Goal: Information Seeking & Learning: Learn about a topic

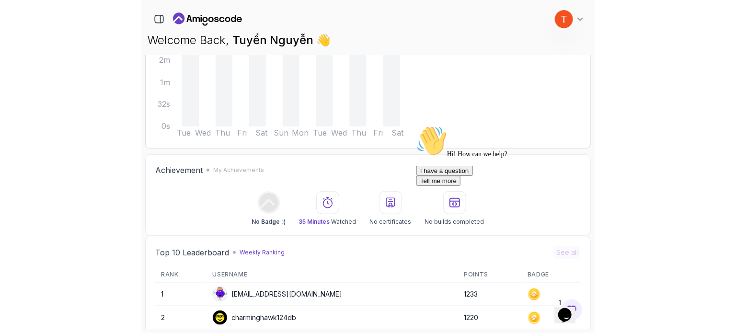
scroll to position [158, 0]
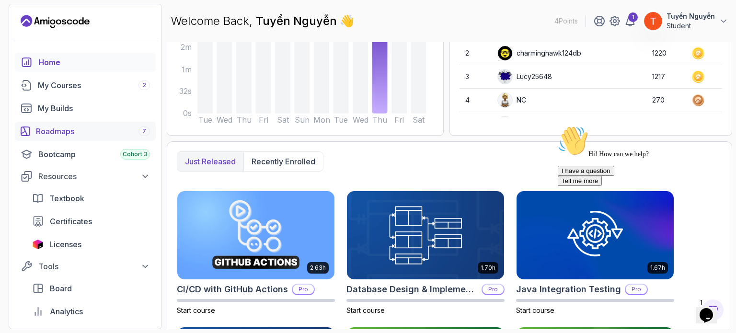
click at [65, 139] on link "Roadmaps 7" at bounding box center [85, 131] width 141 height 19
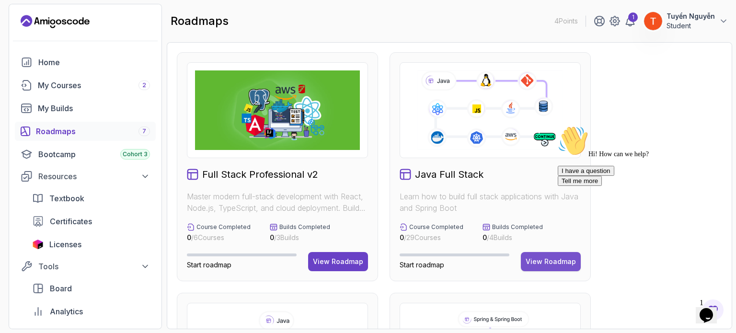
click at [445, 256] on button "View Roadmap" at bounding box center [551, 261] width 60 height 19
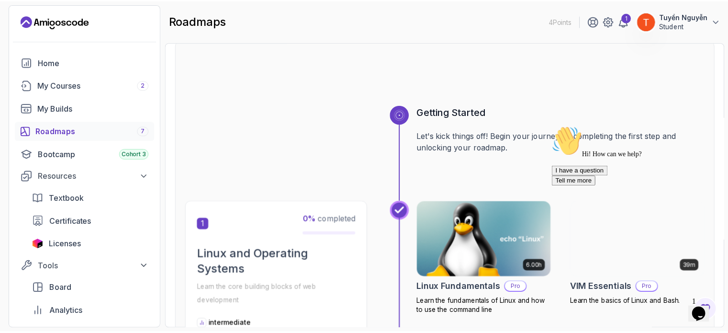
scroll to position [144, 0]
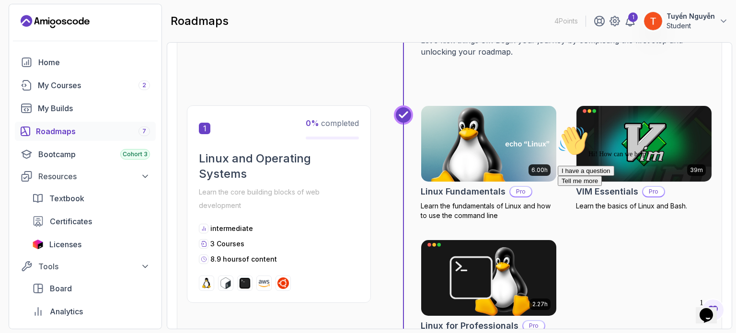
click at [445, 161] on img at bounding box center [489, 143] width 142 height 79
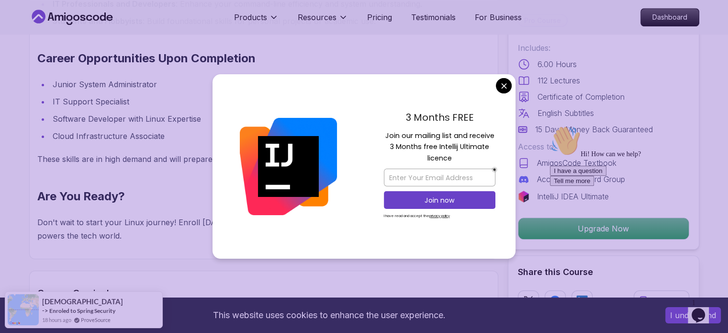
scroll to position [1006, 0]
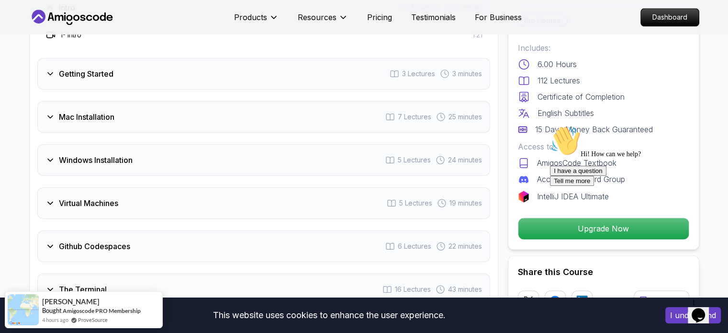
scroll to position [1341, 0]
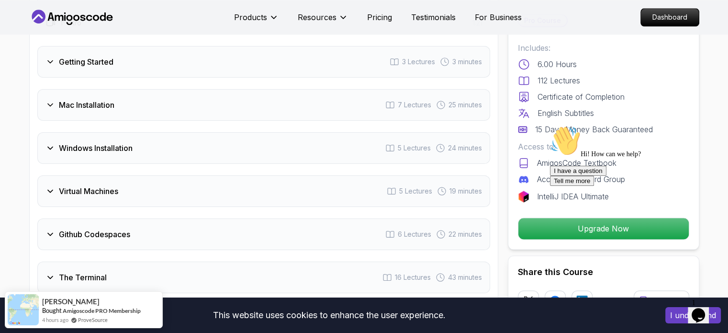
click at [65, 192] on h3 "Virtual Machines" at bounding box center [88, 190] width 59 height 11
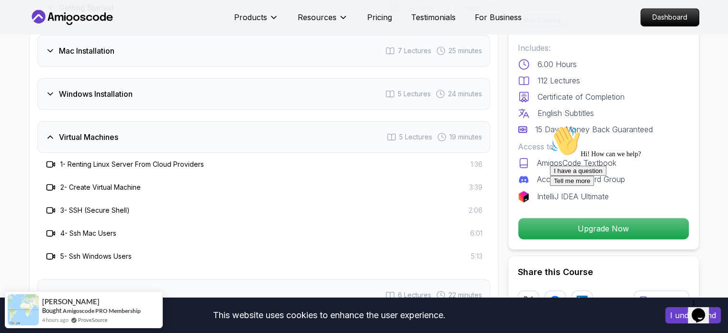
scroll to position [1389, 0]
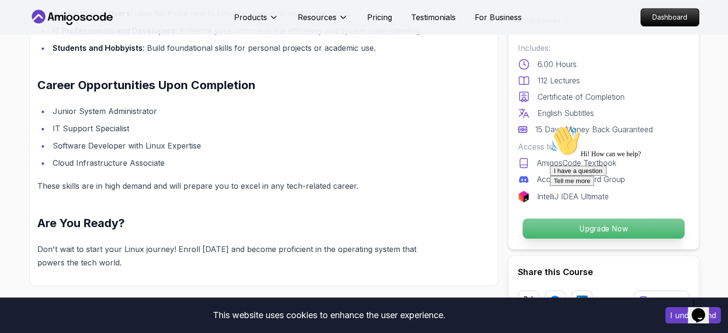
click at [445, 227] on p "Upgrade Now" at bounding box center [603, 228] width 162 height 20
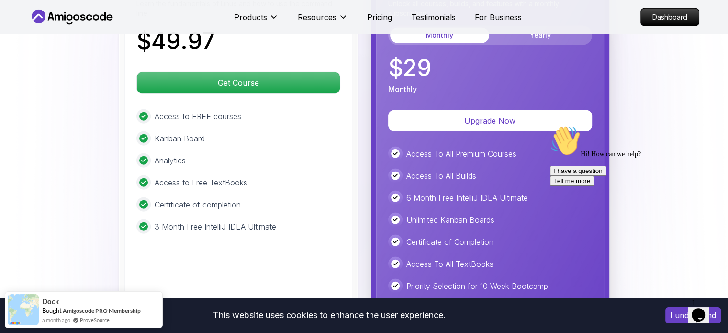
scroll to position [2335, 0]
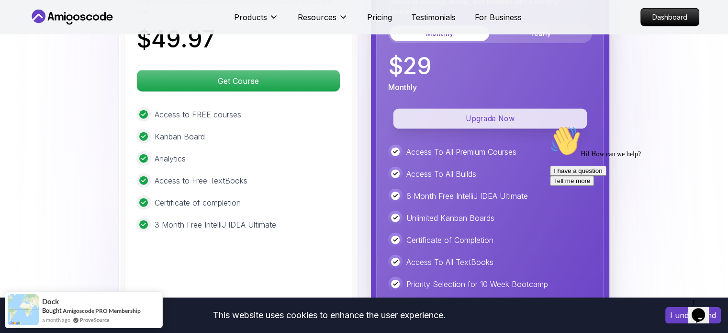
click at [445, 113] on p "Upgrade Now" at bounding box center [490, 119] width 194 height 20
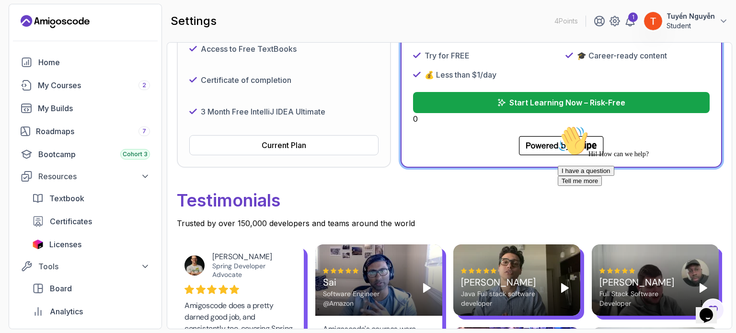
scroll to position [287, 0]
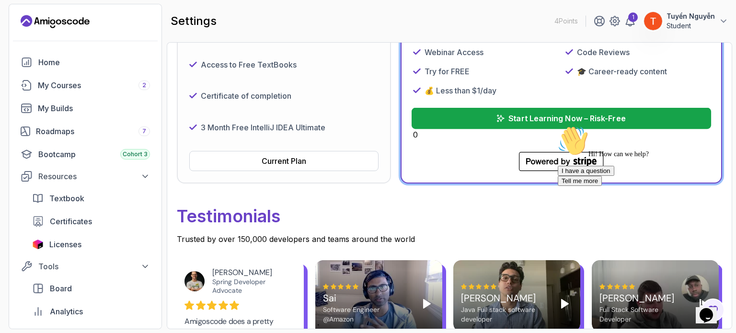
click at [445, 111] on button "Start Learning Now – Risk-Free" at bounding box center [560, 118] width 299 height 21
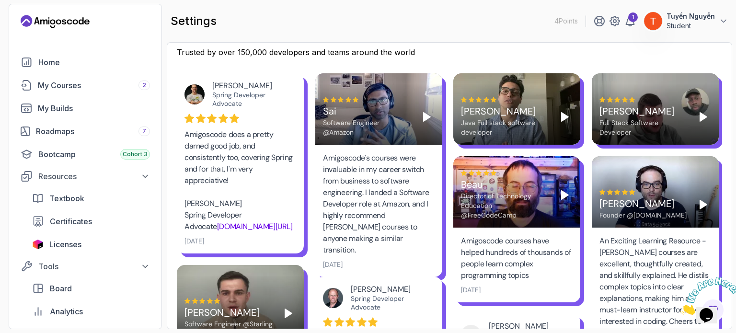
scroll to position [479, 0]
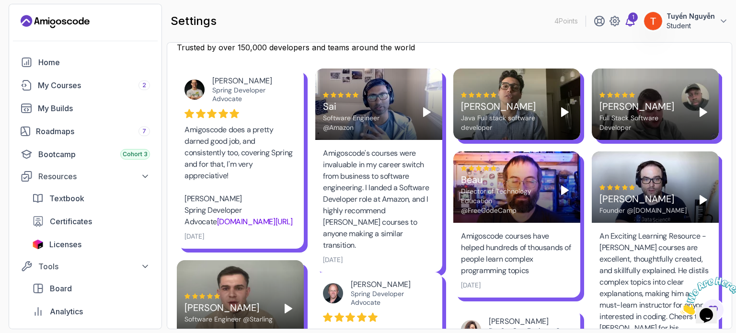
click at [634, 22] on div "1" at bounding box center [633, 17] width 10 height 10
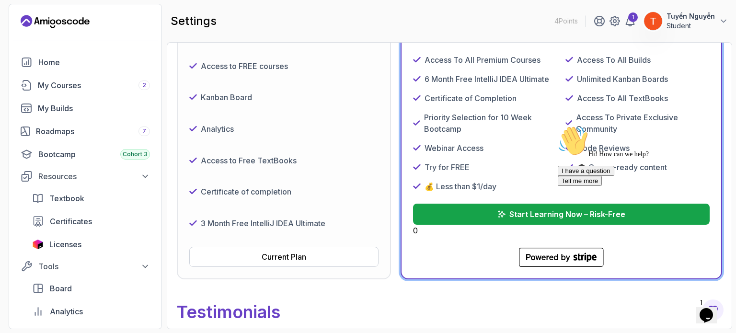
scroll to position [287, 0]
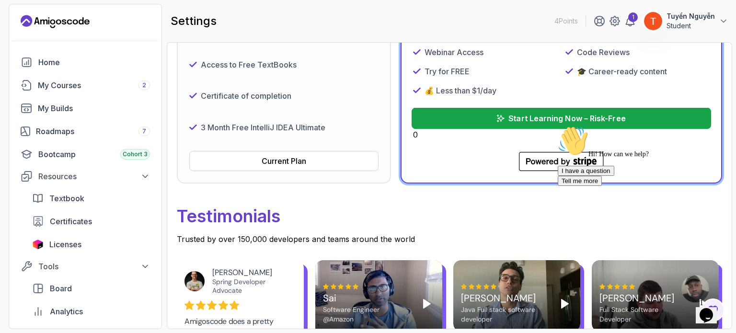
click at [544, 115] on p "Start Learning Now – Risk-Free" at bounding box center [567, 118] width 117 height 11
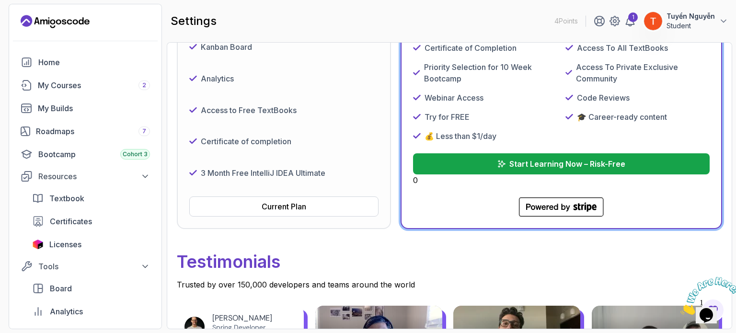
scroll to position [287, 0]
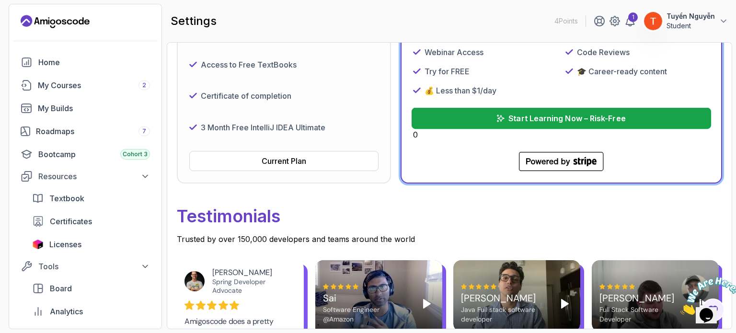
click at [511, 114] on p "Start Learning Now – Risk-Free" at bounding box center [567, 118] width 117 height 11
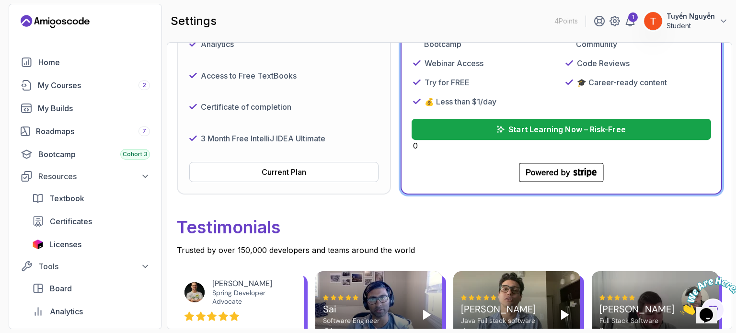
scroll to position [287, 0]
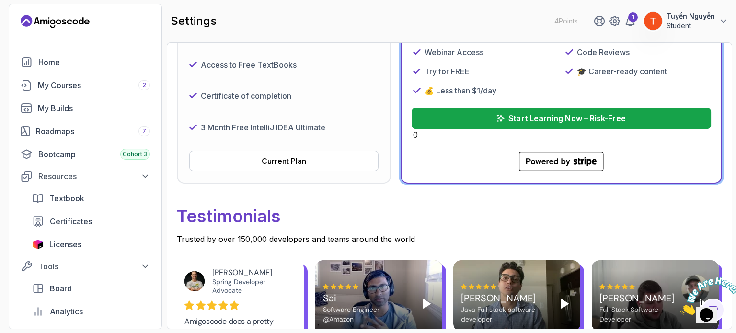
click at [501, 115] on icon "submit" at bounding box center [500, 118] width 7 height 7
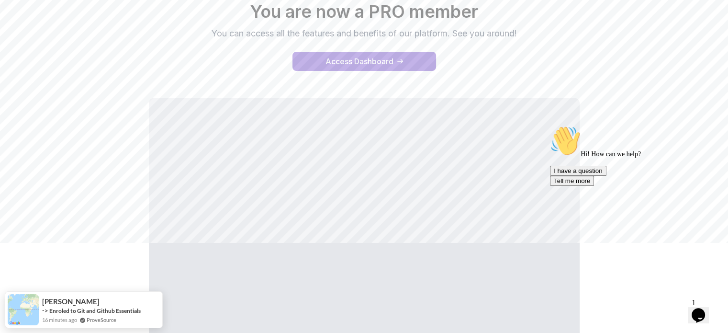
scroll to position [15, 0]
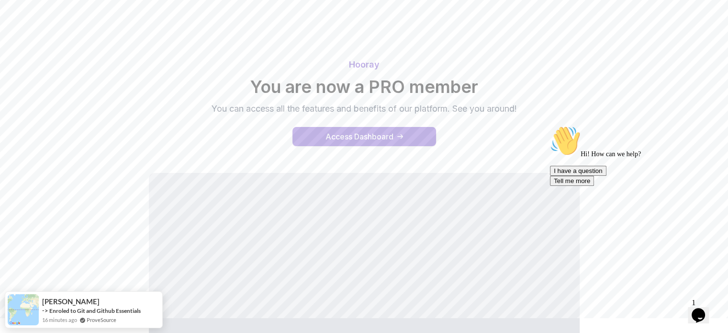
click at [371, 136] on div "Access Dashboard" at bounding box center [360, 136] width 68 height 11
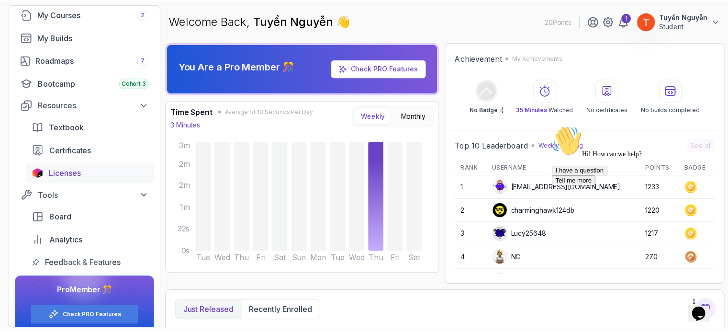
scroll to position [81, 0]
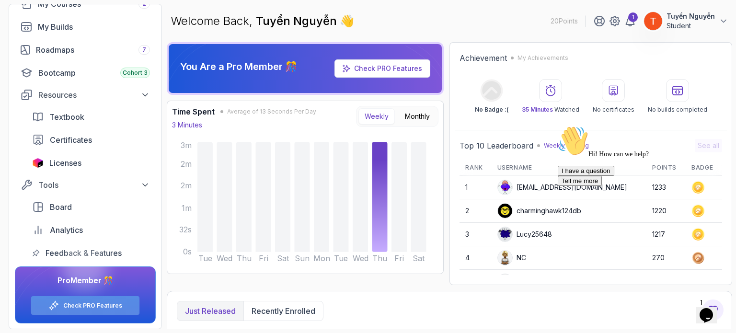
click at [97, 310] on div "Check PRO Features" at bounding box center [85, 305] width 108 height 19
click at [94, 304] on link "Check PRO Features" at bounding box center [92, 306] width 59 height 8
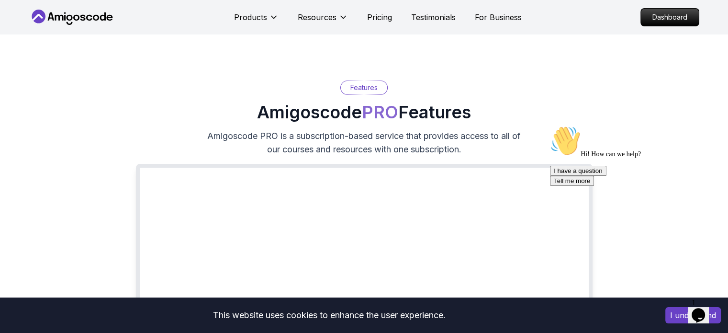
click at [83, 16] on icon at bounding box center [72, 17] width 86 height 15
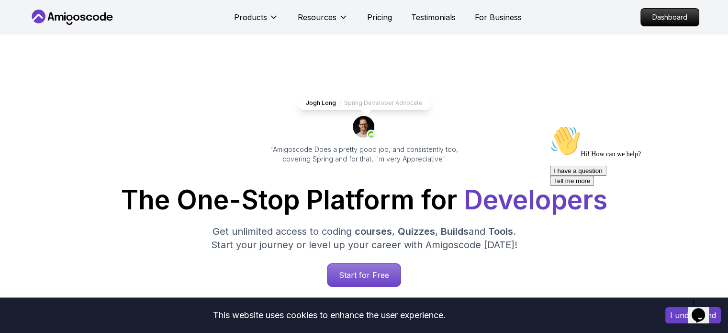
scroll to position [96, 0]
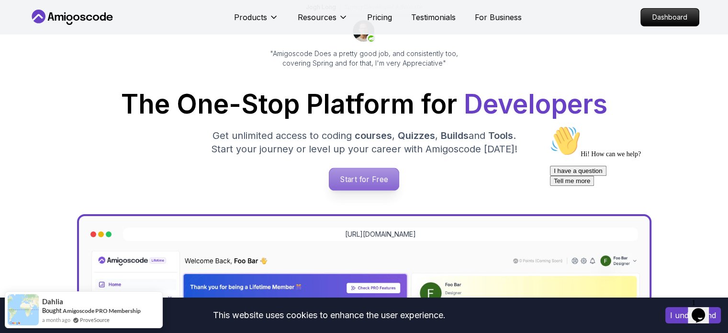
click at [352, 180] on p "Start for Free" at bounding box center [363, 179] width 69 height 22
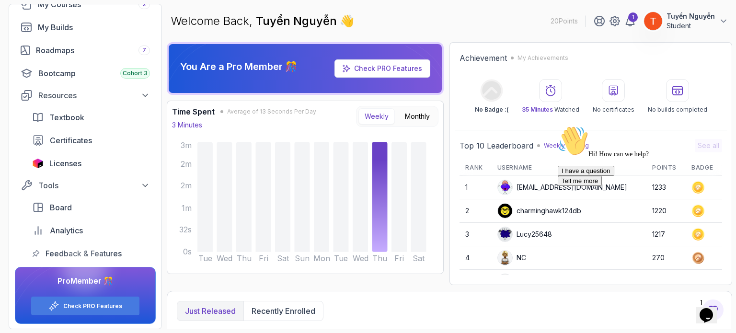
scroll to position [81, 0]
click at [118, 180] on div "Tools" at bounding box center [94, 184] width 112 height 11
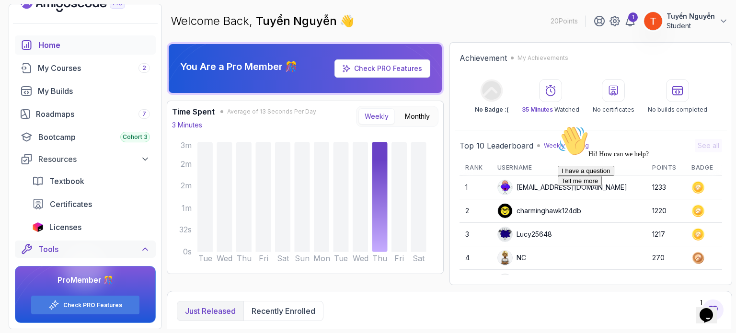
scroll to position [12, 0]
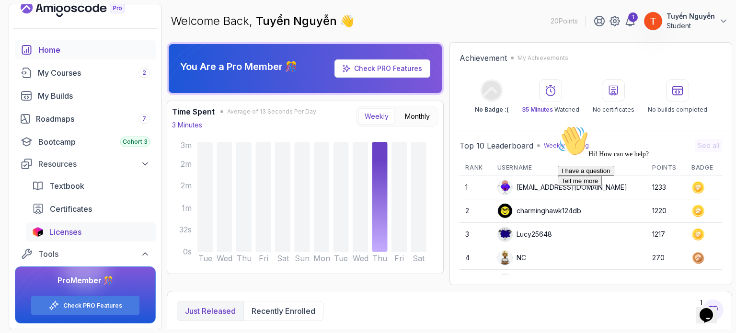
click at [92, 228] on div "Licenses" at bounding box center [99, 231] width 101 height 11
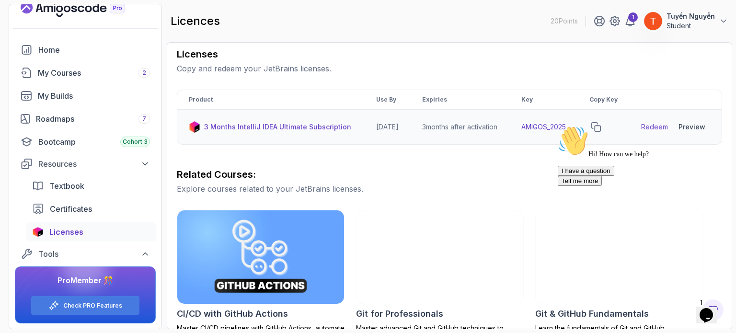
scroll to position [144, 0]
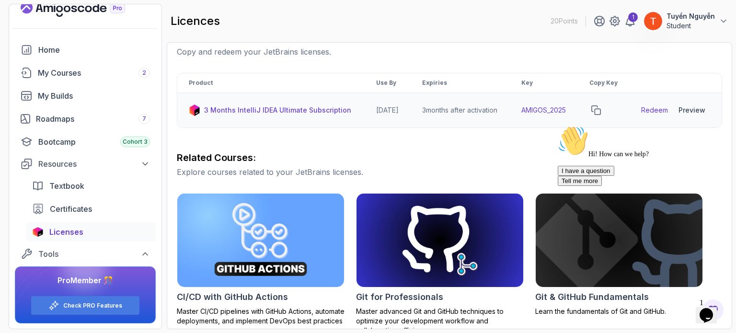
click at [688, 115] on div "Preview" at bounding box center [691, 110] width 27 height 10
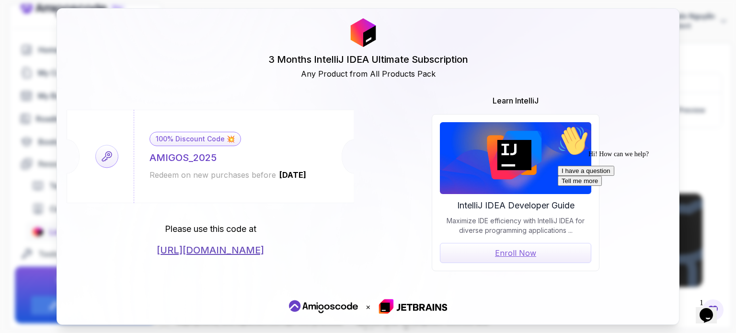
click at [213, 249] on link "https://jetbrains.com/store/redeem/" at bounding box center [210, 249] width 107 height 13
click at [197, 139] on div "100% Discount Code 💥" at bounding box center [194, 139] width 91 height 14
click at [111, 155] on icon at bounding box center [107, 156] width 10 height 10
click at [185, 257] on div "100% Discount Code 💥 AMIGOS_2025 Redeem on new purchases before 2026-06-12 Plea…" at bounding box center [368, 183] width 602 height 176
click at [189, 248] on link "https://jetbrains.com/store/redeem/" at bounding box center [210, 249] width 107 height 13
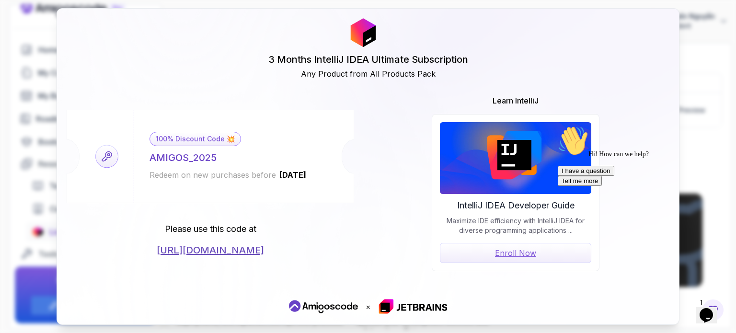
click at [728, 45] on div "3 Months IntelliJ IDEA Ultimate Subscription Any Product from All Products Pack…" at bounding box center [368, 166] width 736 height 333
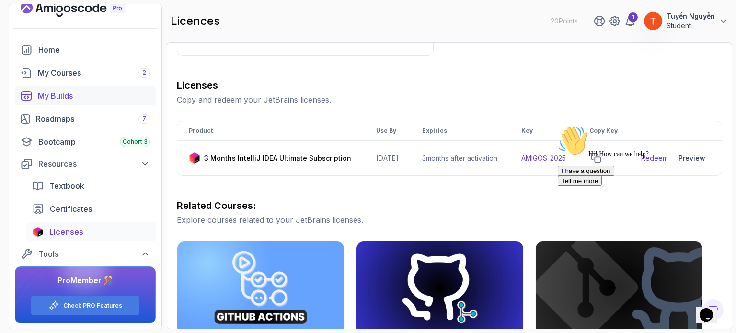
scroll to position [0, 0]
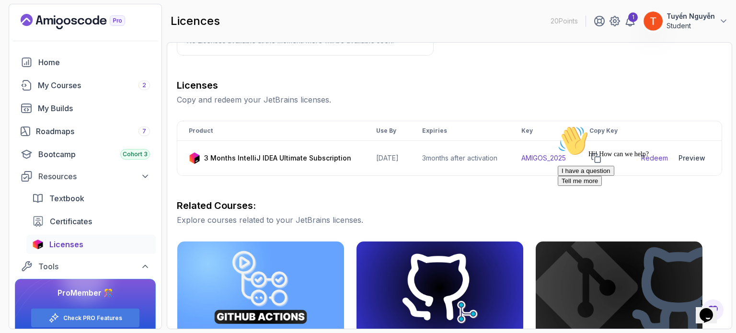
click at [659, 24] on img at bounding box center [652, 20] width 19 height 19
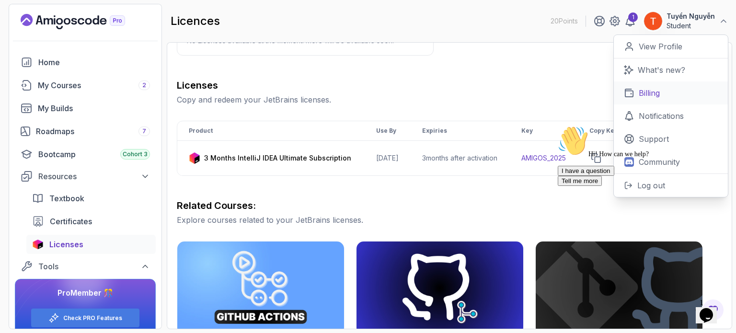
click at [657, 92] on p "Billing" at bounding box center [648, 92] width 21 height 11
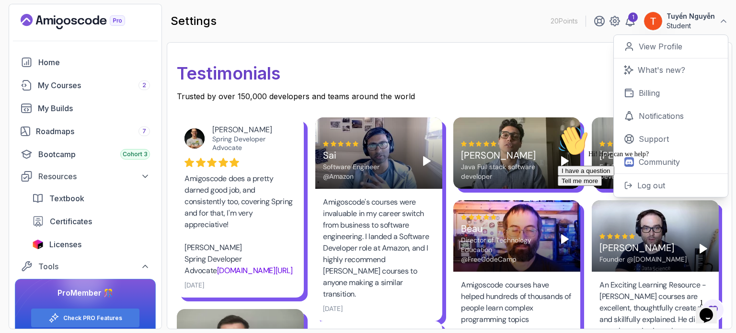
scroll to position [383, 0]
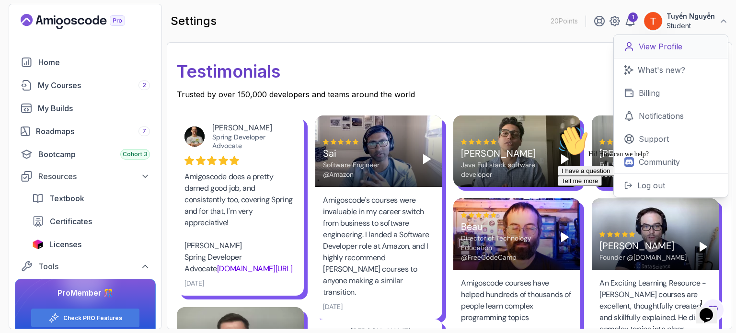
click at [641, 49] on p "View Profile" at bounding box center [660, 46] width 44 height 11
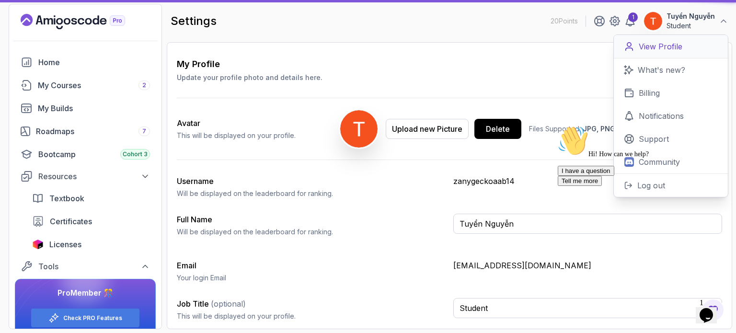
scroll to position [40, 0]
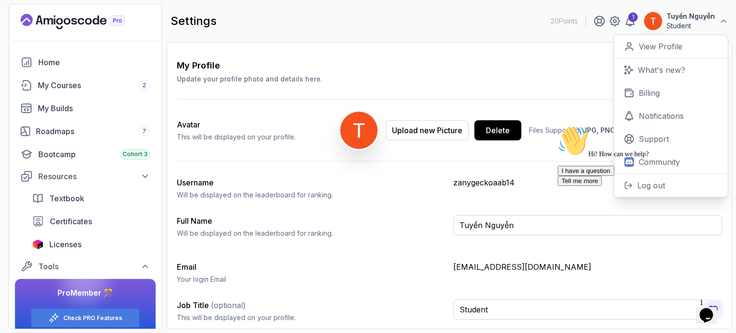
click at [535, 87] on div "My Profile Update your profile photo and details here. Save Avatar This will be…" at bounding box center [449, 194] width 545 height 271
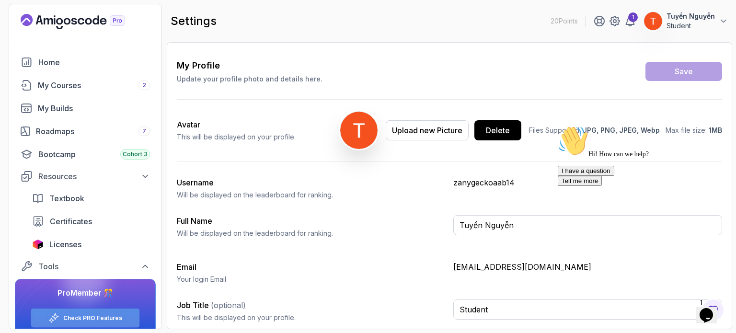
click at [90, 316] on link "Check PRO Features" at bounding box center [92, 318] width 59 height 8
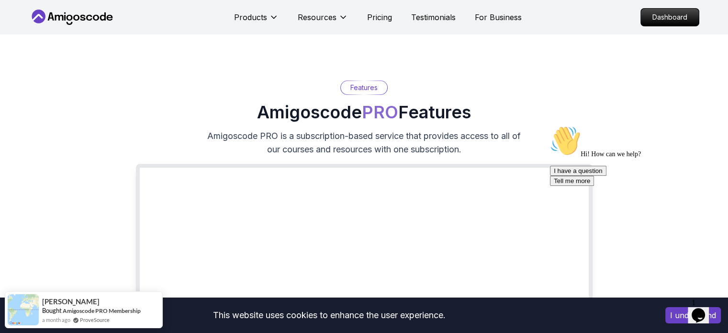
click at [56, 20] on icon at bounding box center [59, 18] width 9 height 6
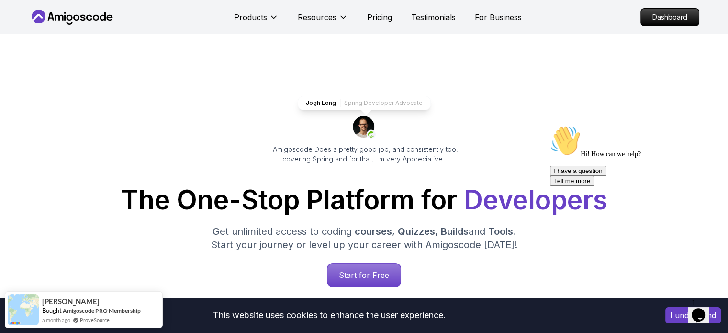
click at [76, 24] on icon at bounding box center [72, 17] width 86 height 15
click at [88, 13] on icon at bounding box center [72, 17] width 86 height 15
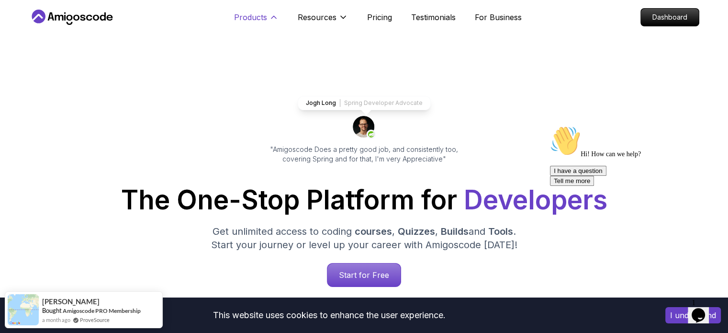
click at [245, 20] on p "Products" at bounding box center [250, 16] width 33 height 11
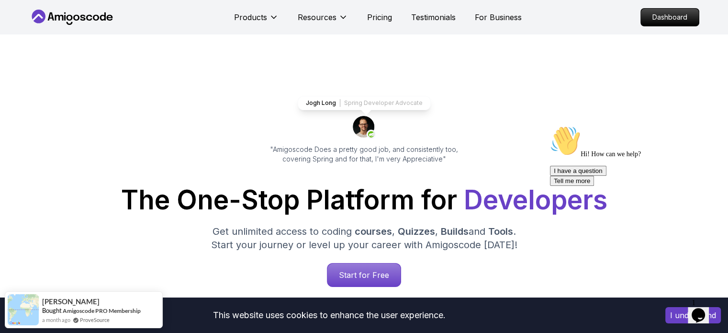
click at [113, 19] on icon at bounding box center [72, 17] width 86 height 15
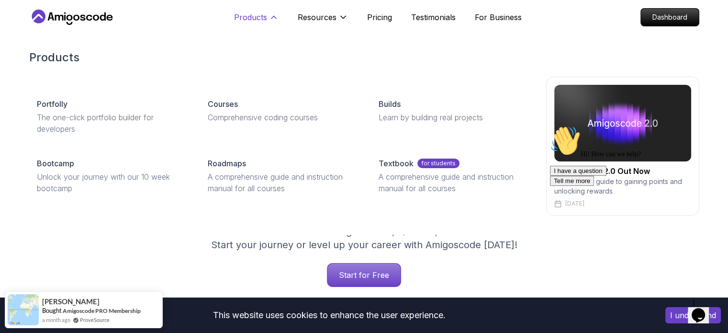
click at [260, 18] on p "Products" at bounding box center [250, 16] width 33 height 11
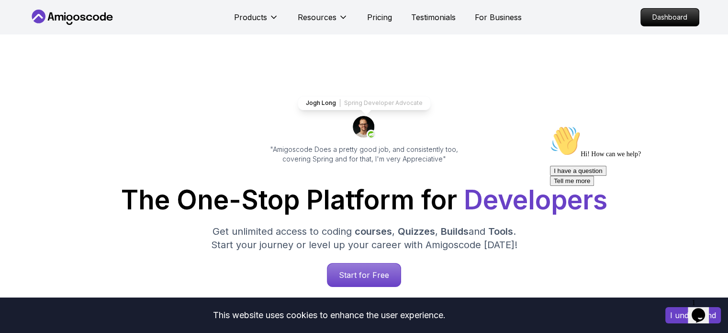
click at [86, 19] on icon at bounding box center [72, 17] width 86 height 15
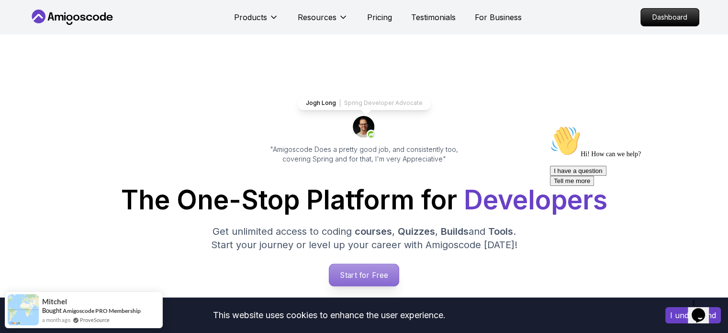
click at [337, 273] on p "Start for Free" at bounding box center [363, 275] width 69 height 22
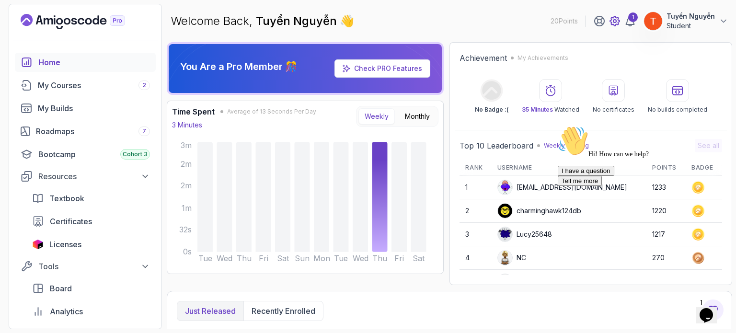
click at [618, 19] on icon at bounding box center [615, 21] width 10 height 10
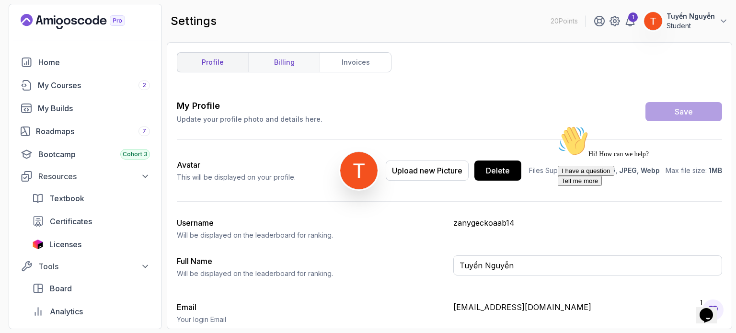
click at [267, 60] on link "billing" at bounding box center [283, 62] width 71 height 19
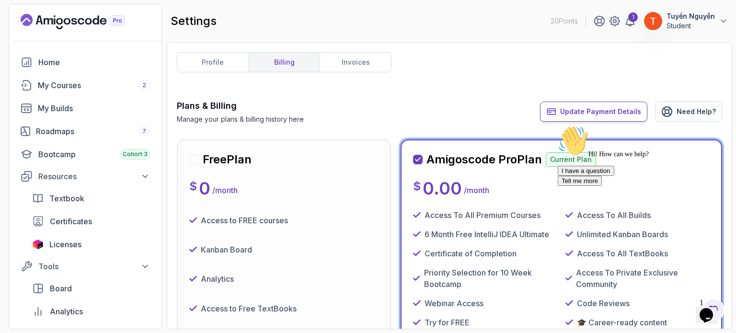
click at [585, 114] on span "Update Payment Details" at bounding box center [600, 112] width 81 height 10
click at [578, 109] on span "Update Payment Details" at bounding box center [600, 112] width 81 height 10
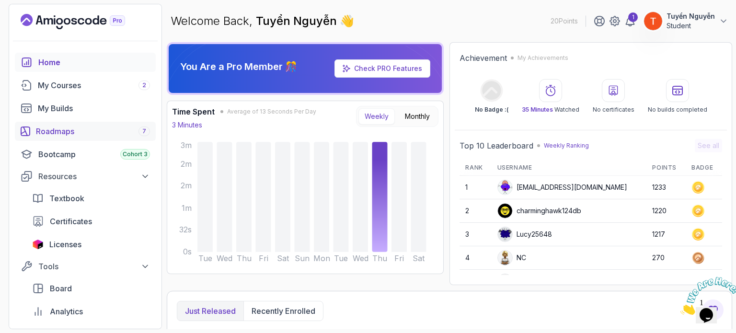
click at [60, 130] on div "Roadmaps 7" at bounding box center [93, 130] width 114 height 11
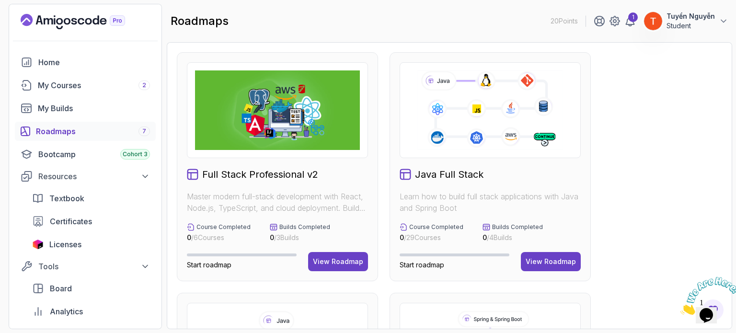
scroll to position [96, 0]
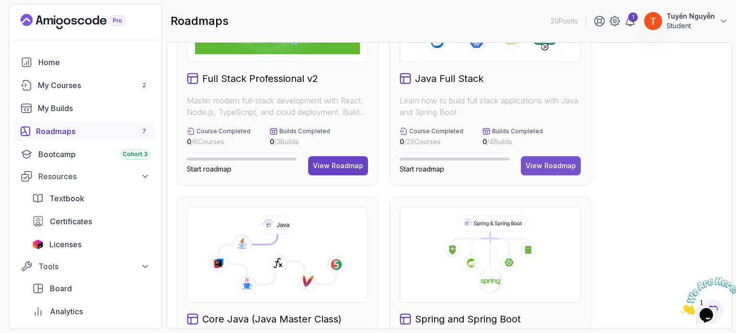
click at [563, 167] on div "View Roadmap" at bounding box center [550, 166] width 50 height 10
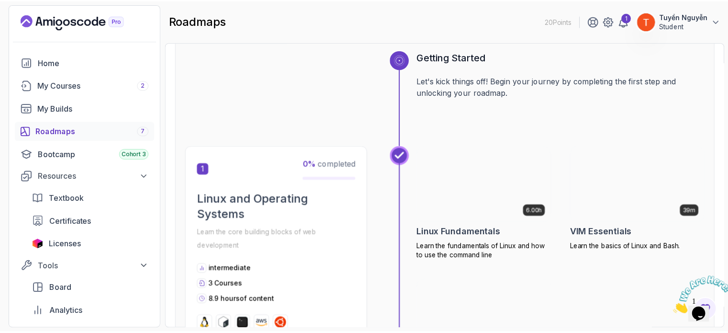
scroll to position [105, 0]
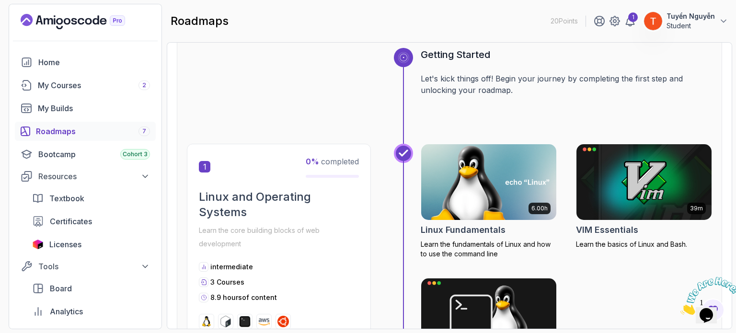
click at [487, 189] on img at bounding box center [489, 181] width 142 height 79
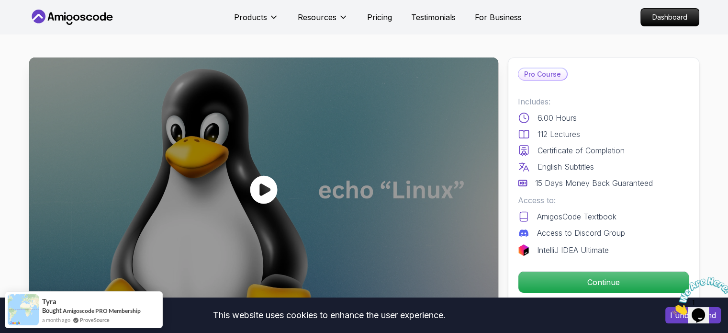
click at [243, 152] on div at bounding box center [263, 189] width 469 height 264
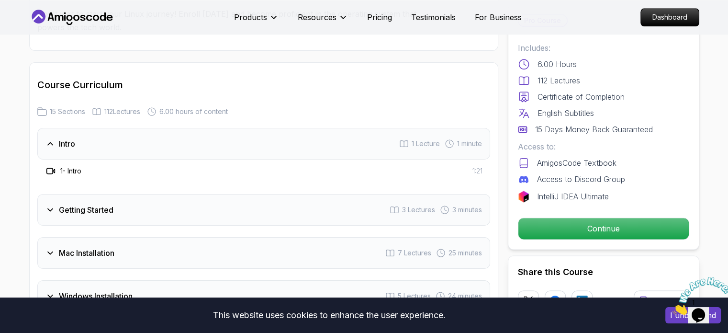
scroll to position [1197, 0]
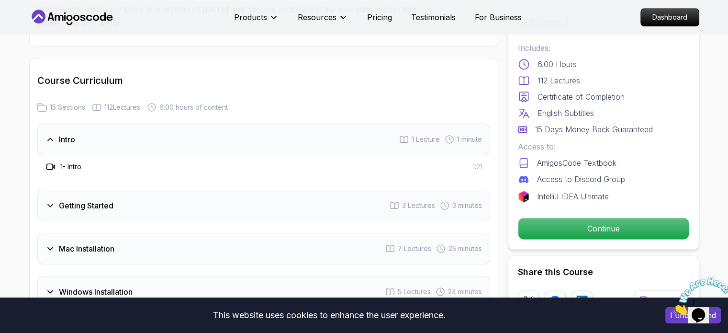
click at [125, 144] on div "Intro 1 Lecture 1 minute" at bounding box center [263, 140] width 453 height 32
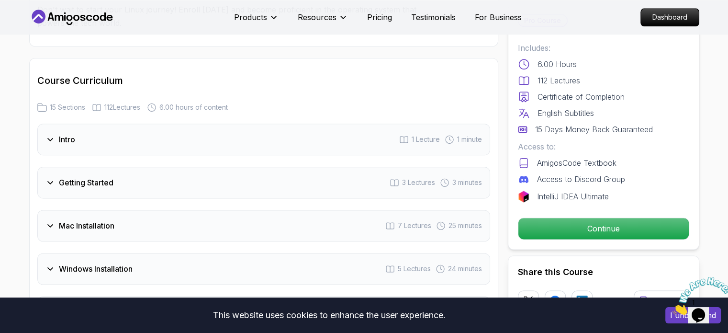
click at [125, 144] on div "Intro 1 Lecture 1 minute" at bounding box center [263, 140] width 453 height 32
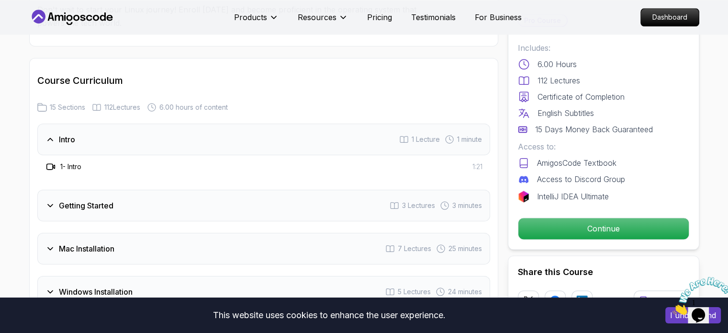
click at [97, 168] on div "1 - Intro 1:21" at bounding box center [264, 166] width 438 height 11
click at [69, 166] on h3 "1 - Intro" at bounding box center [70, 167] width 21 height 10
click at [68, 164] on h3 "1 - Intro" at bounding box center [70, 167] width 21 height 10
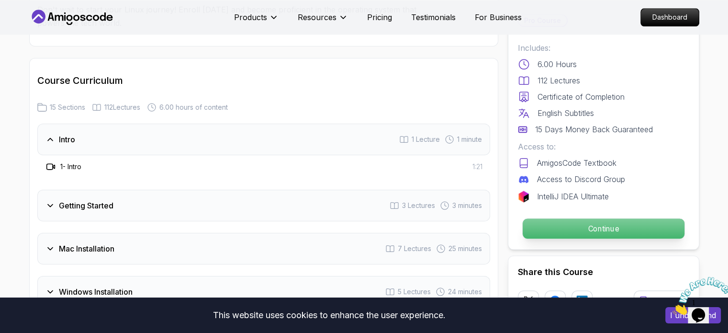
click at [557, 231] on p "Continue" at bounding box center [603, 228] width 162 height 20
click at [577, 229] on p "Continue" at bounding box center [603, 228] width 162 height 20
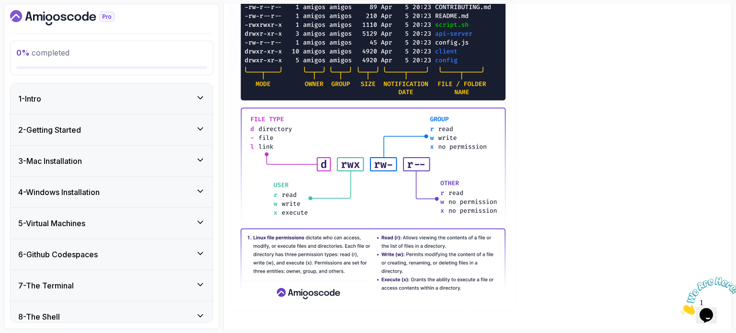
scroll to position [228, 0]
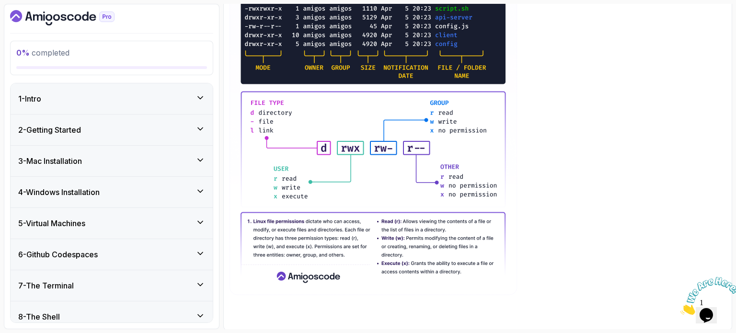
click at [163, 96] on div "1 - Intro" at bounding box center [111, 98] width 187 height 11
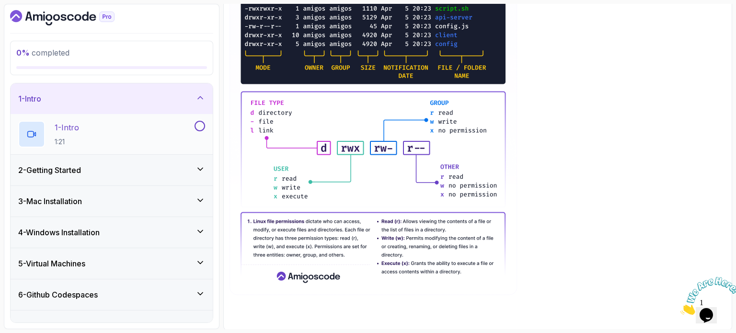
click at [109, 129] on div "1 - Intro 1:21" at bounding box center [105, 134] width 174 height 27
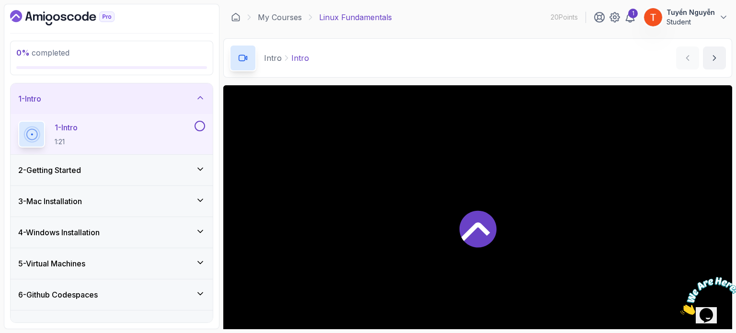
click at [479, 220] on icon at bounding box center [477, 228] width 37 height 37
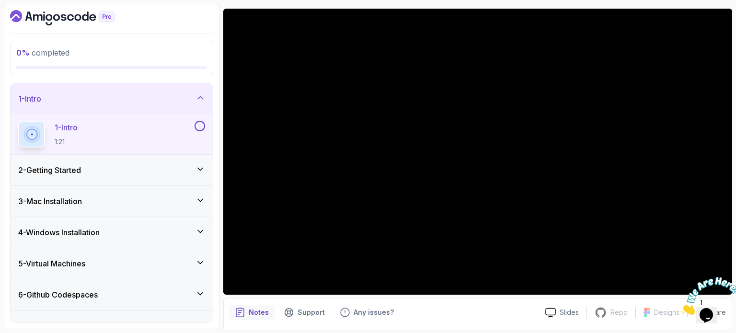
scroll to position [60, 0]
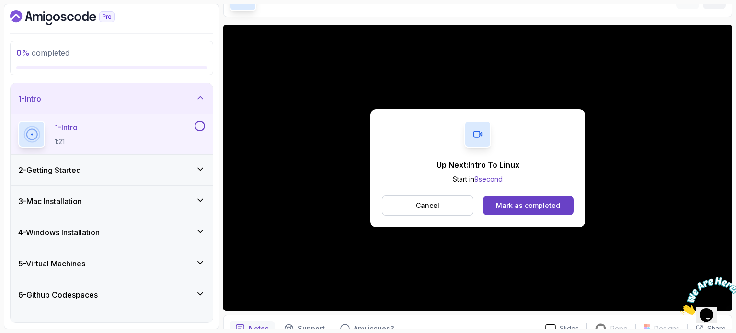
click at [105, 168] on div "2 - Getting Started" at bounding box center [111, 169] width 187 height 11
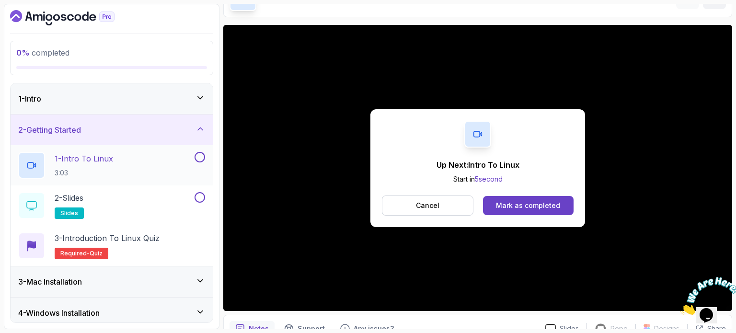
click at [104, 161] on p "1 - Intro To Linux" at bounding box center [84, 158] width 58 height 11
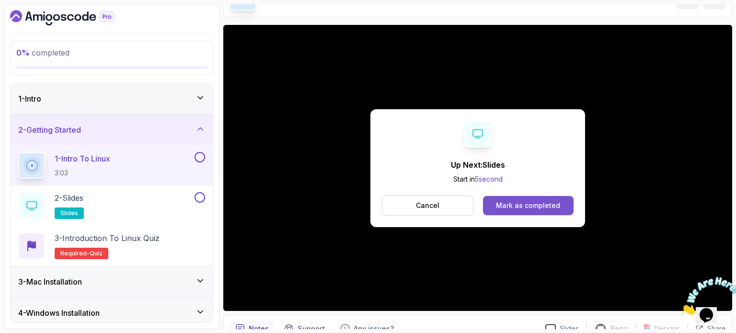
click at [502, 206] on div "Mark as completed" at bounding box center [528, 206] width 64 height 10
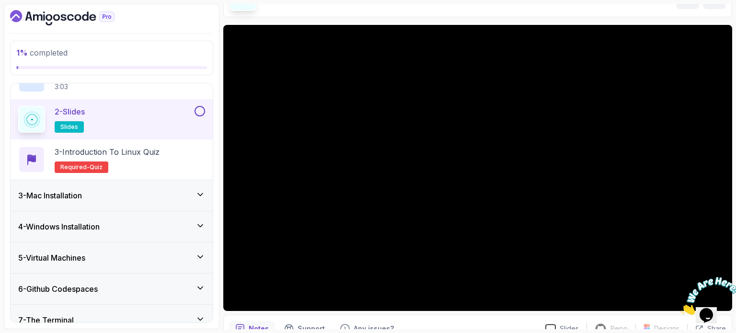
scroll to position [96, 0]
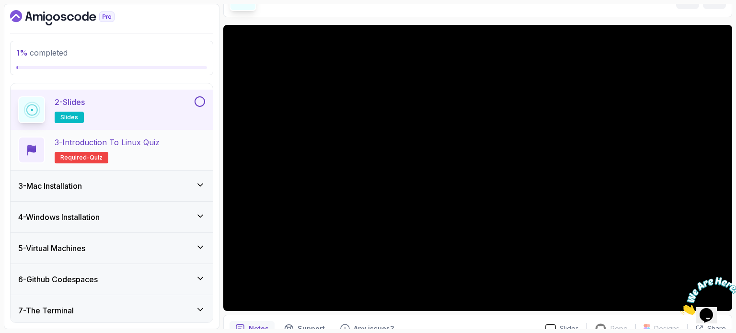
click at [144, 146] on p "3 - Introduction to Linux Quiz" at bounding box center [107, 141] width 105 height 11
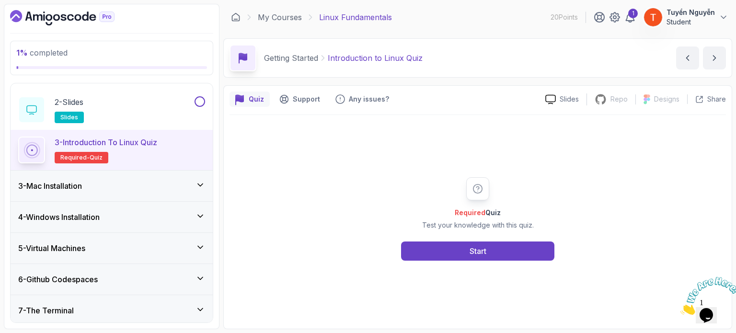
click at [89, 183] on div "3 - Mac Installation" at bounding box center [111, 185] width 187 height 11
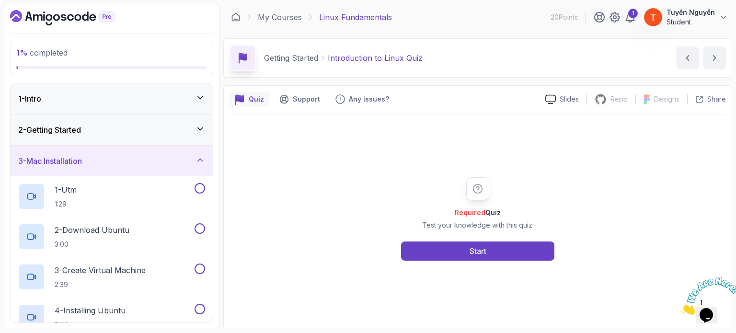
click at [149, 163] on div "3 - Mac Installation" at bounding box center [111, 160] width 187 height 11
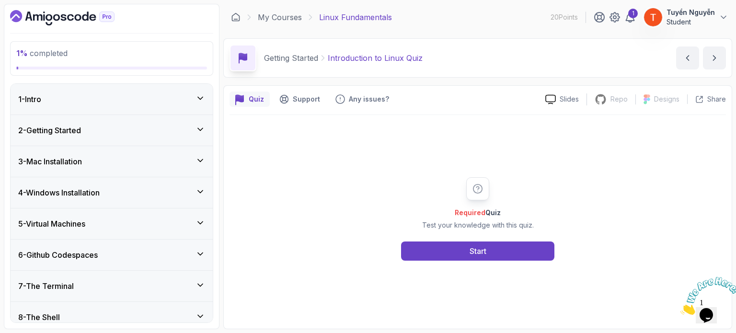
click at [127, 193] on div "4 - Windows Installation" at bounding box center [111, 192] width 187 height 11
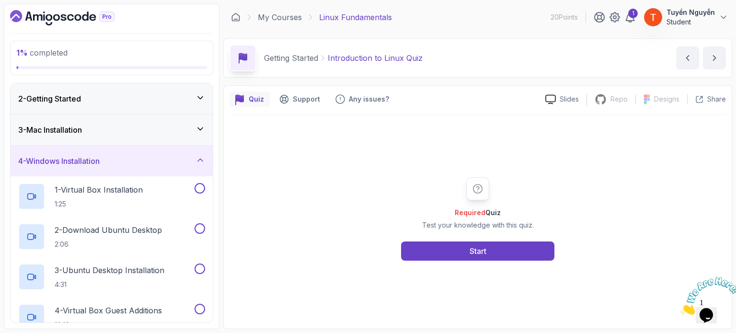
scroll to position [48, 0]
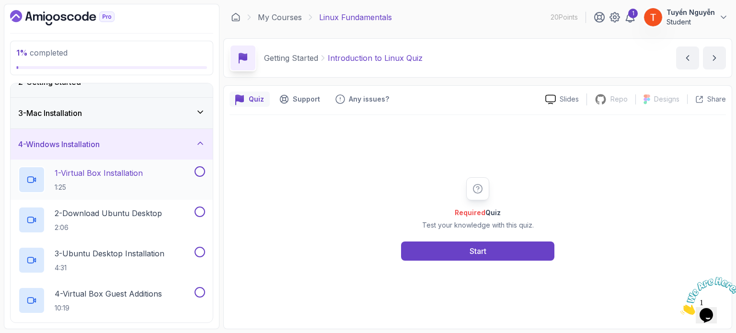
click at [128, 171] on p "1 - Virtual Box Installation" at bounding box center [99, 172] width 88 height 11
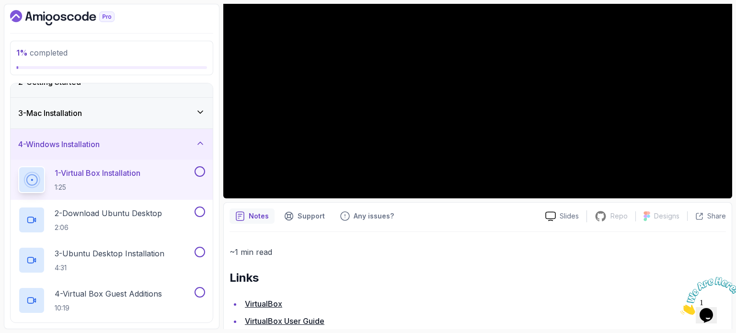
scroll to position [194, 0]
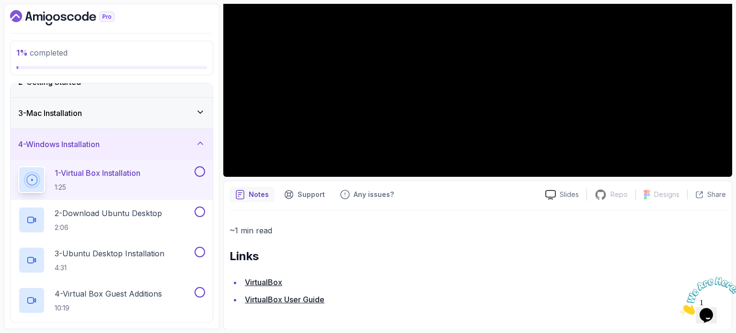
click at [258, 282] on link "VirtualBox" at bounding box center [263, 282] width 37 height 10
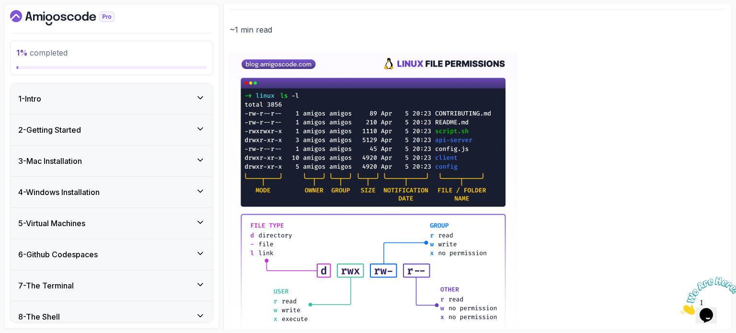
scroll to position [144, 0]
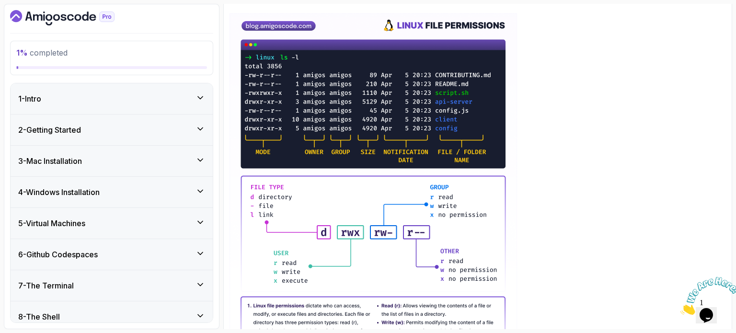
click at [85, 193] on h3 "4 - Windows Installation" at bounding box center [58, 191] width 81 height 11
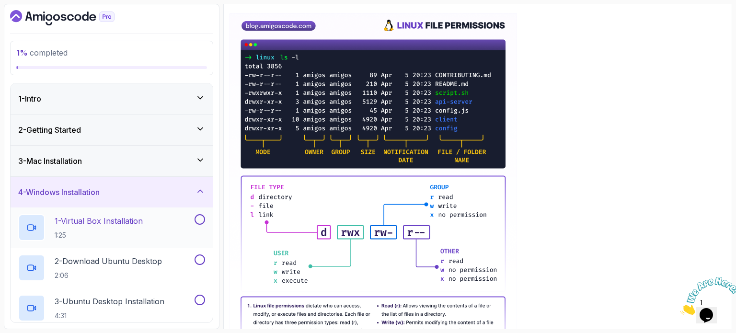
click at [96, 224] on p "1 - Virtual Box Installation" at bounding box center [99, 220] width 88 height 11
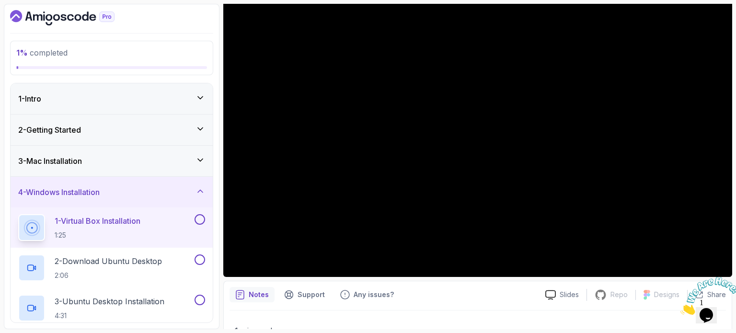
scroll to position [51, 0]
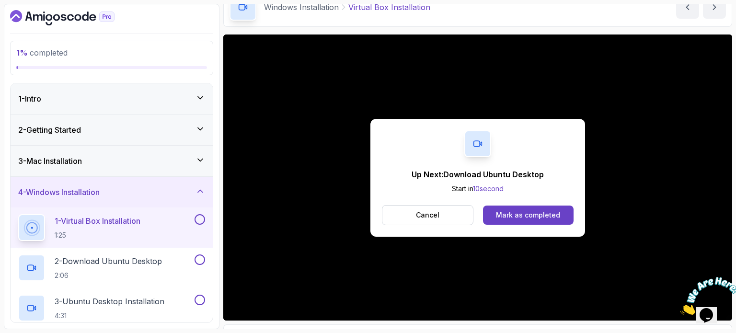
click at [368, 159] on div "Up Next: Download Ubuntu Desktop Start in 10 second Cancel Mark as completed" at bounding box center [477, 177] width 509 height 286
click at [543, 213] on div "Mark as completed" at bounding box center [528, 215] width 64 height 10
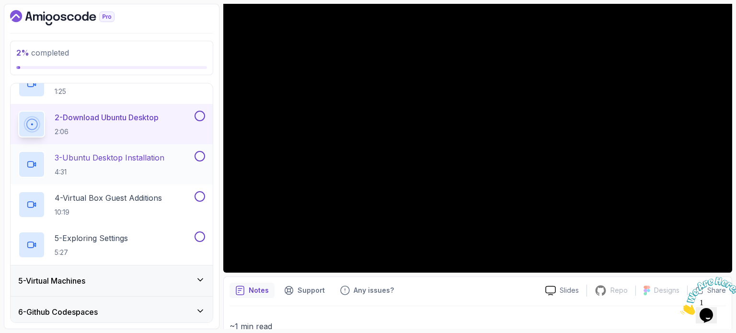
scroll to position [96, 0]
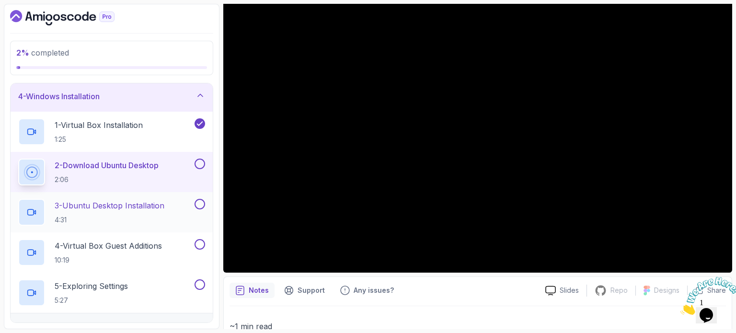
click at [95, 206] on p "3 - Ubuntu Desktop Installation" at bounding box center [110, 205] width 110 height 11
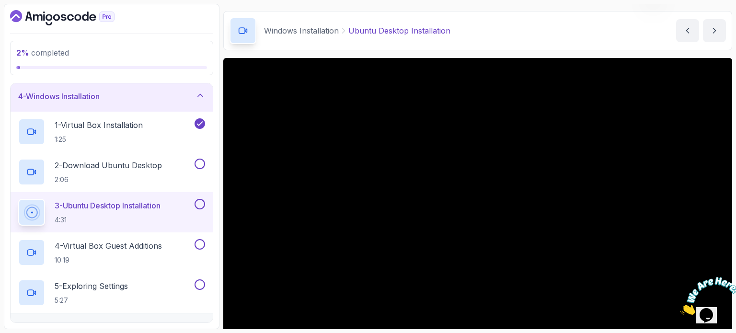
scroll to position [51, 0]
